Goal: Browse casually: Explore the website without a specific task or goal

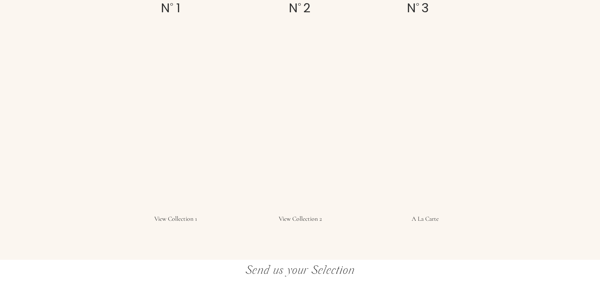
scroll to position [1156, 0]
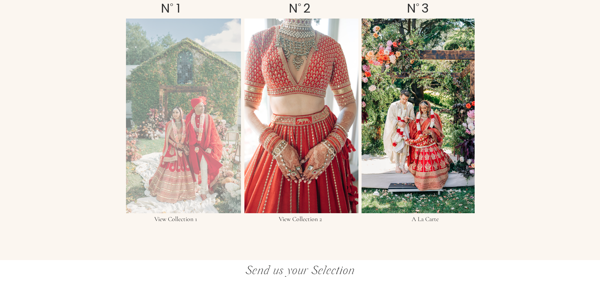
click at [177, 154] on div at bounding box center [183, 116] width 115 height 195
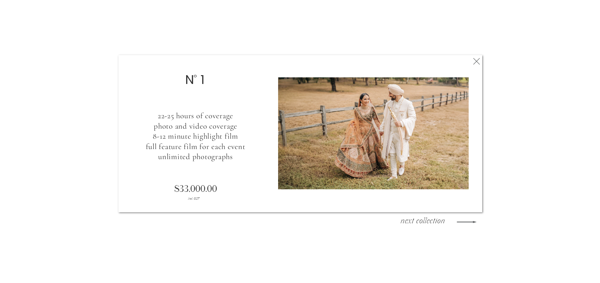
click at [467, 224] on icon at bounding box center [467, 222] width 26 height 26
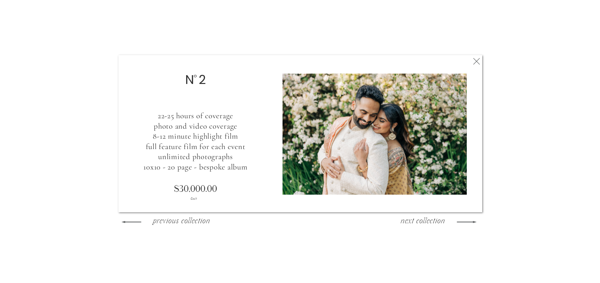
click at [472, 61] on icon at bounding box center [476, 61] width 11 height 13
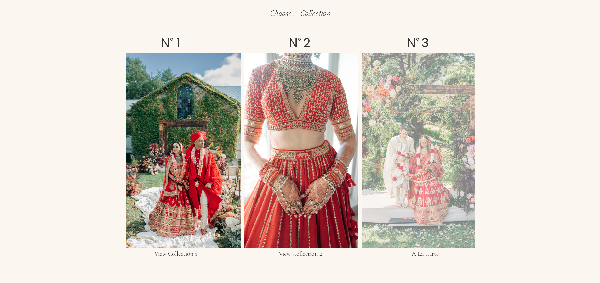
scroll to position [1123, 0]
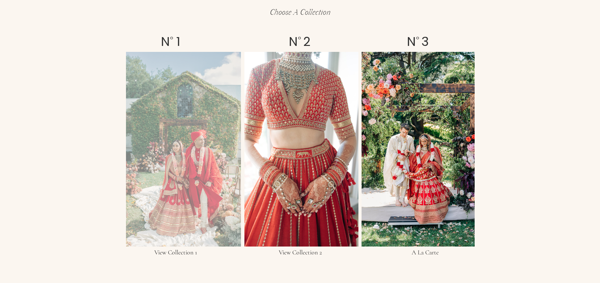
click at [163, 154] on div at bounding box center [183, 149] width 115 height 195
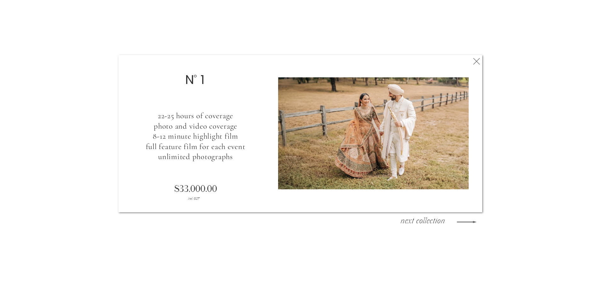
click at [431, 226] on h3 "next collection" at bounding box center [422, 222] width 57 height 9
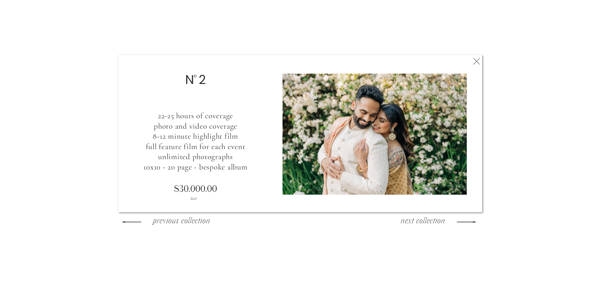
click at [431, 226] on h3 "next collection" at bounding box center [422, 222] width 57 height 9
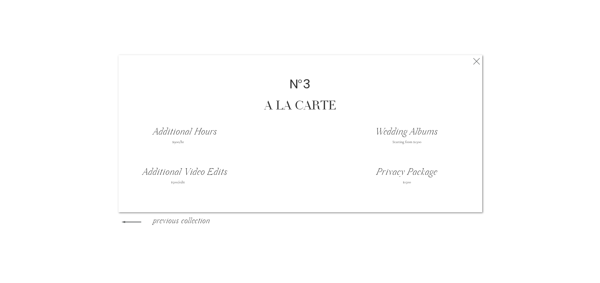
click at [431, 226] on div at bounding box center [418, 149] width 113 height 195
click at [480, 62] on icon at bounding box center [476, 61] width 11 height 13
